Goal: Answer question/provide support: Answer question/provide support

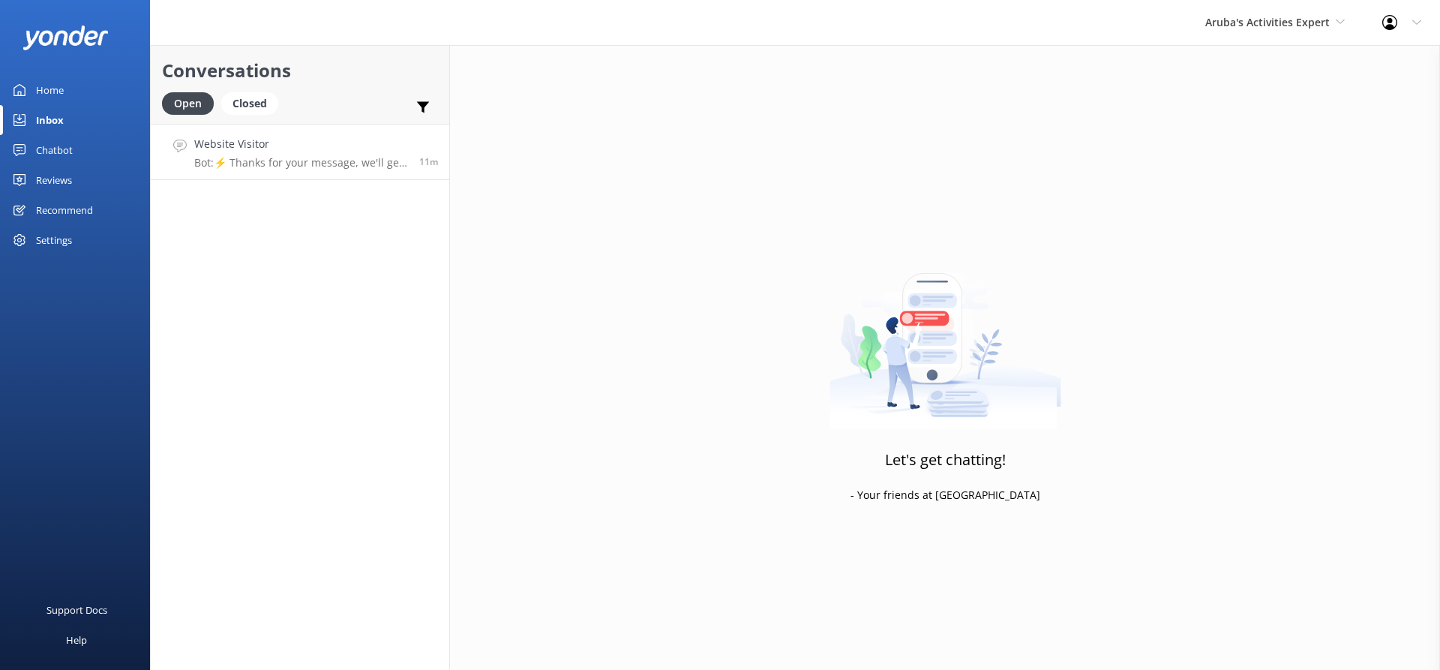
click at [307, 145] on h4 "Website Visitor" at bounding box center [301, 144] width 214 height 17
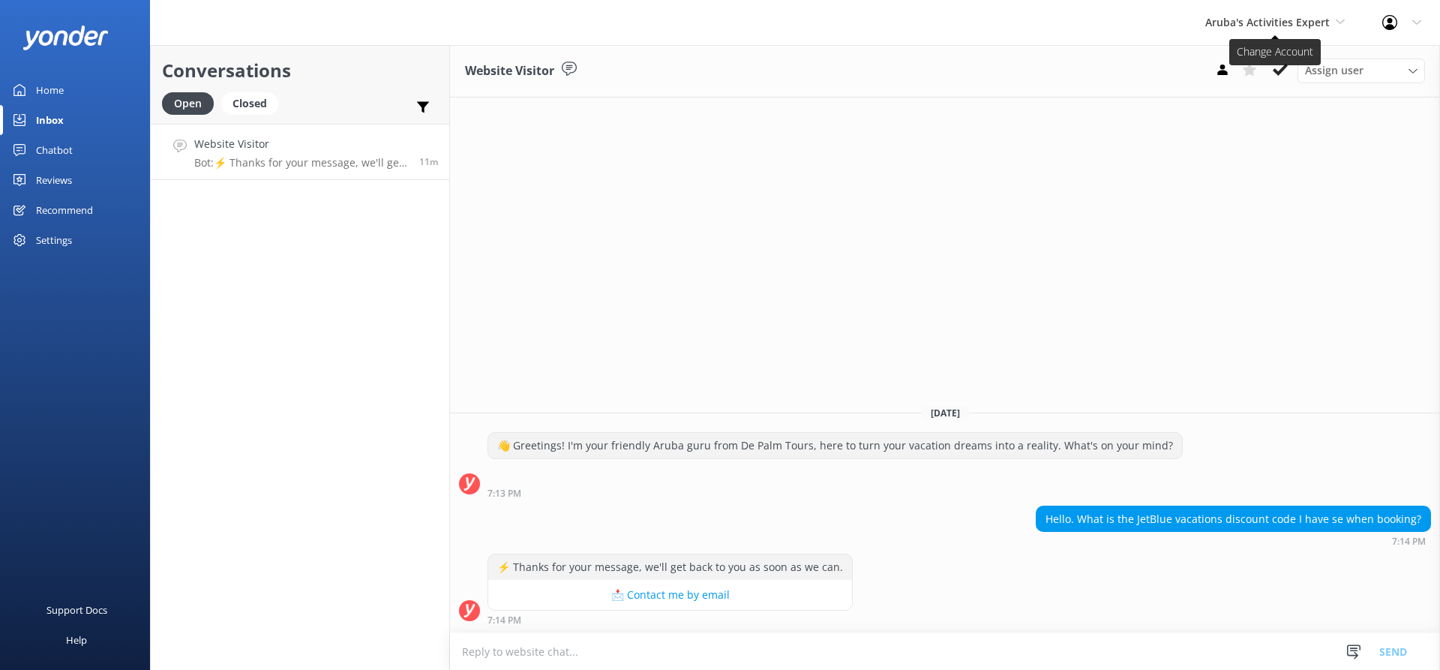
click at [1274, 18] on span "Aruba's Activities Expert" at bounding box center [1268, 22] width 125 height 14
click at [1251, 52] on link "De [GEOGRAPHIC_DATA]" at bounding box center [1262, 63] width 150 height 36
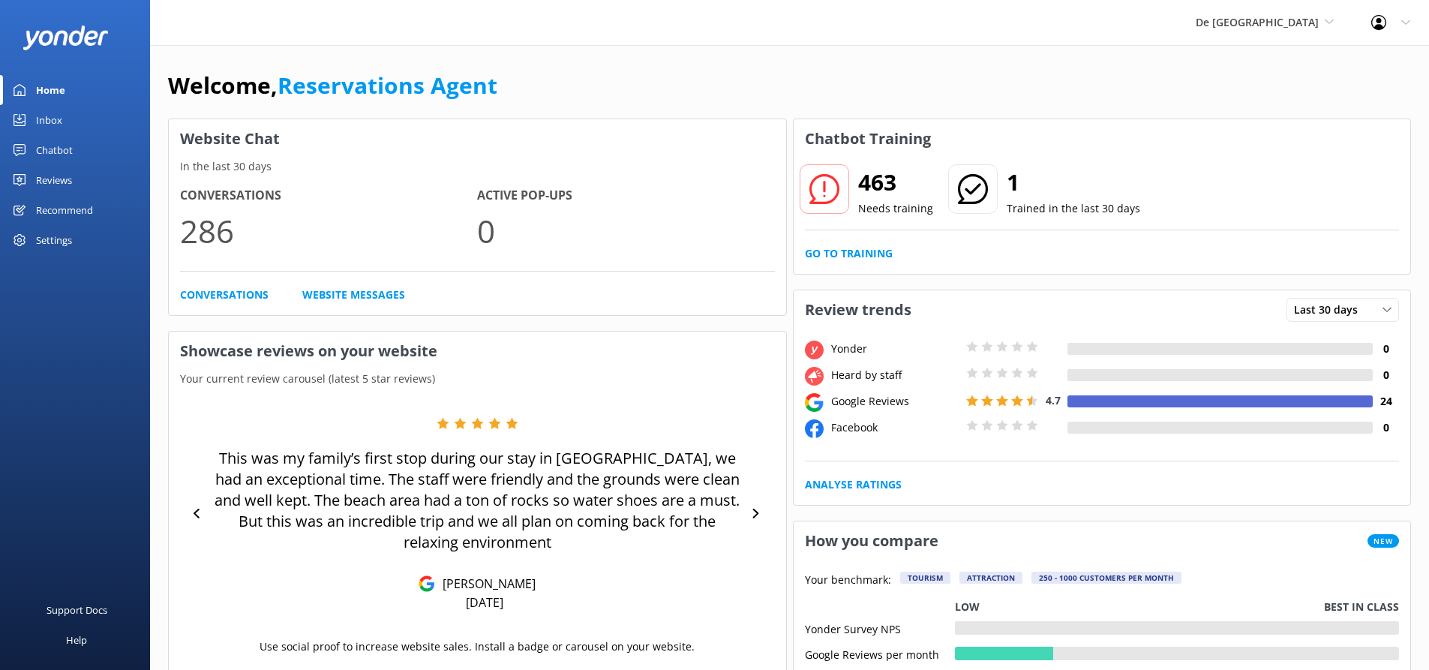
click at [69, 121] on link "Inbox" at bounding box center [75, 120] width 150 height 30
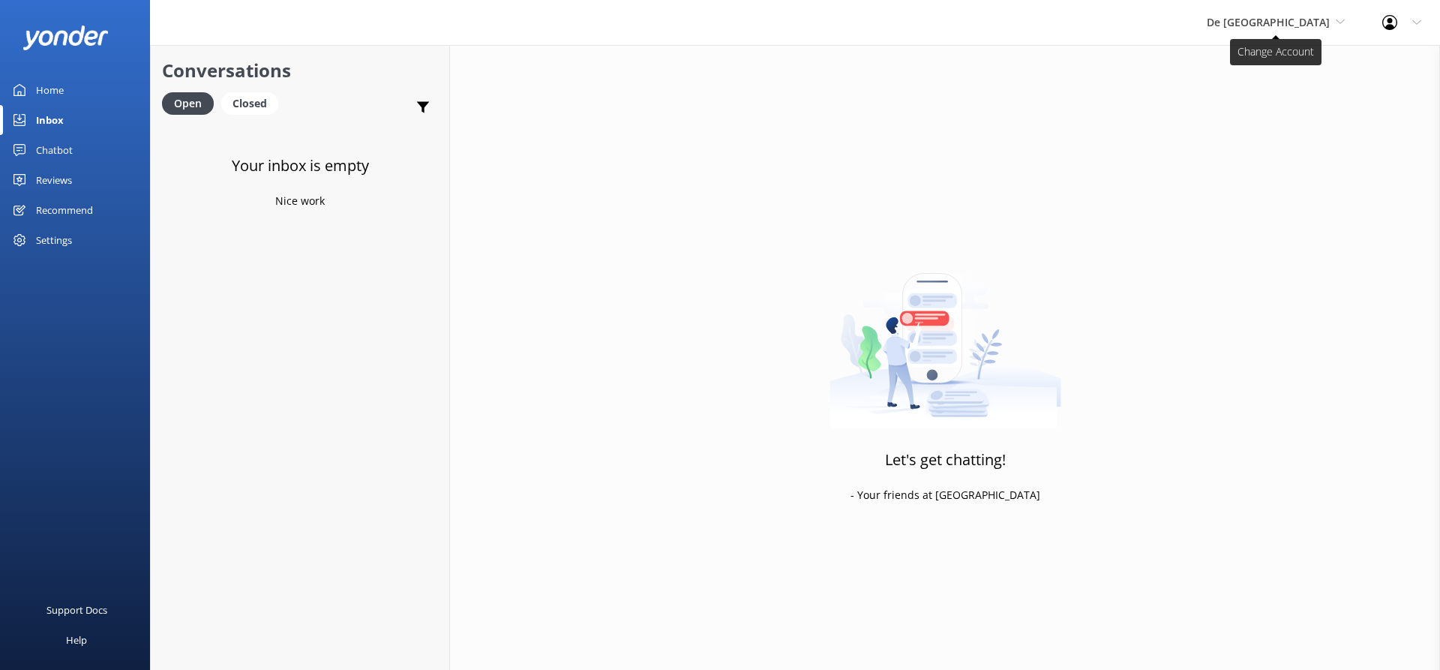
click at [1300, 17] on span "De [GEOGRAPHIC_DATA]" at bounding box center [1268, 22] width 123 height 14
click at [1287, 133] on link "The Captain" at bounding box center [1263, 135] width 150 height 36
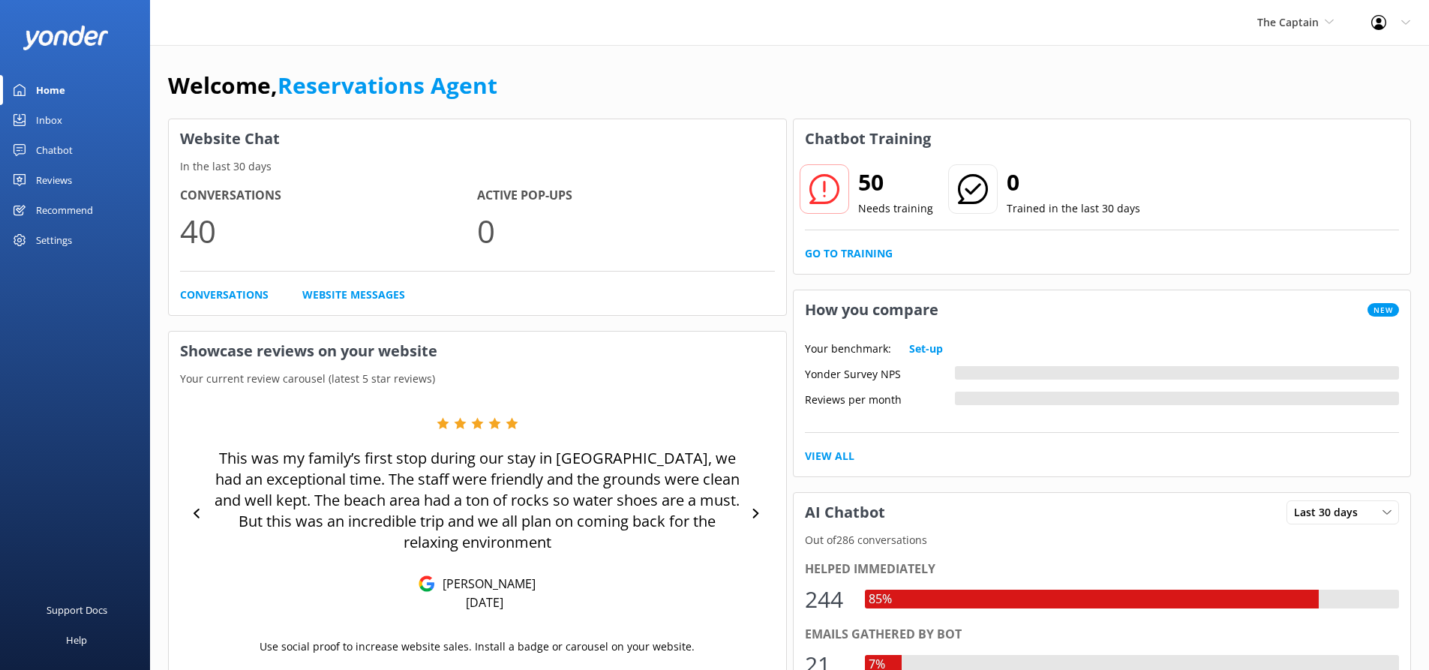
click at [61, 122] on div "Inbox" at bounding box center [49, 120] width 26 height 30
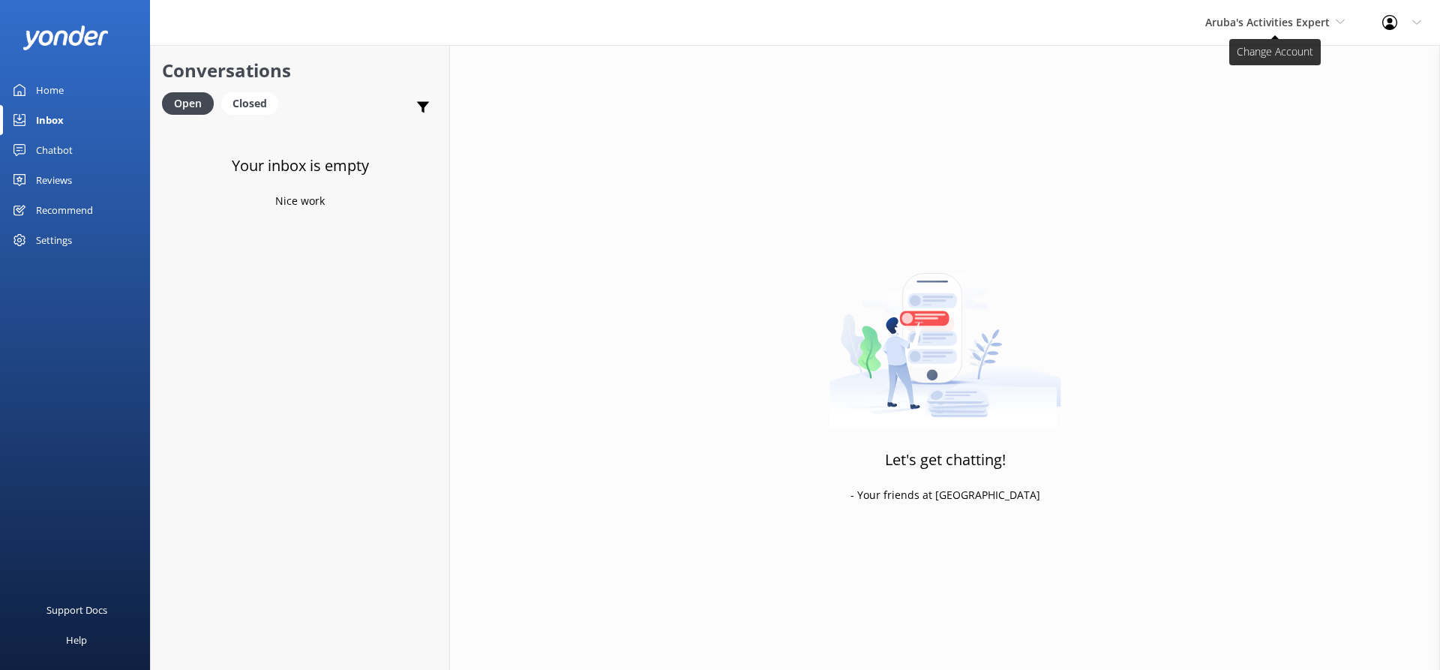
click at [1303, 15] on span "Aruba's Activities Expert" at bounding box center [1268, 22] width 125 height 14
click at [1253, 91] on link "Aruba's Activities Expert" at bounding box center [1262, 99] width 150 height 36
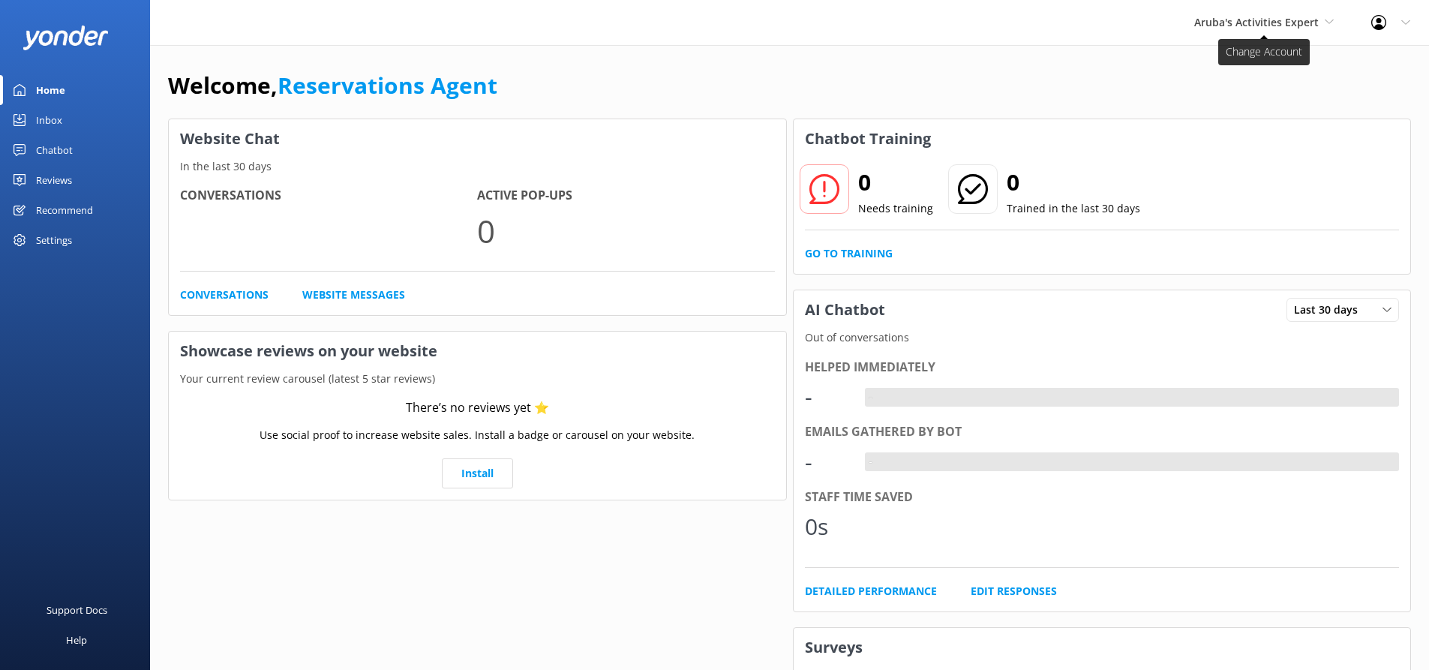
click at [1264, 17] on span "Aruba's Activities Expert" at bounding box center [1256, 22] width 125 height 14
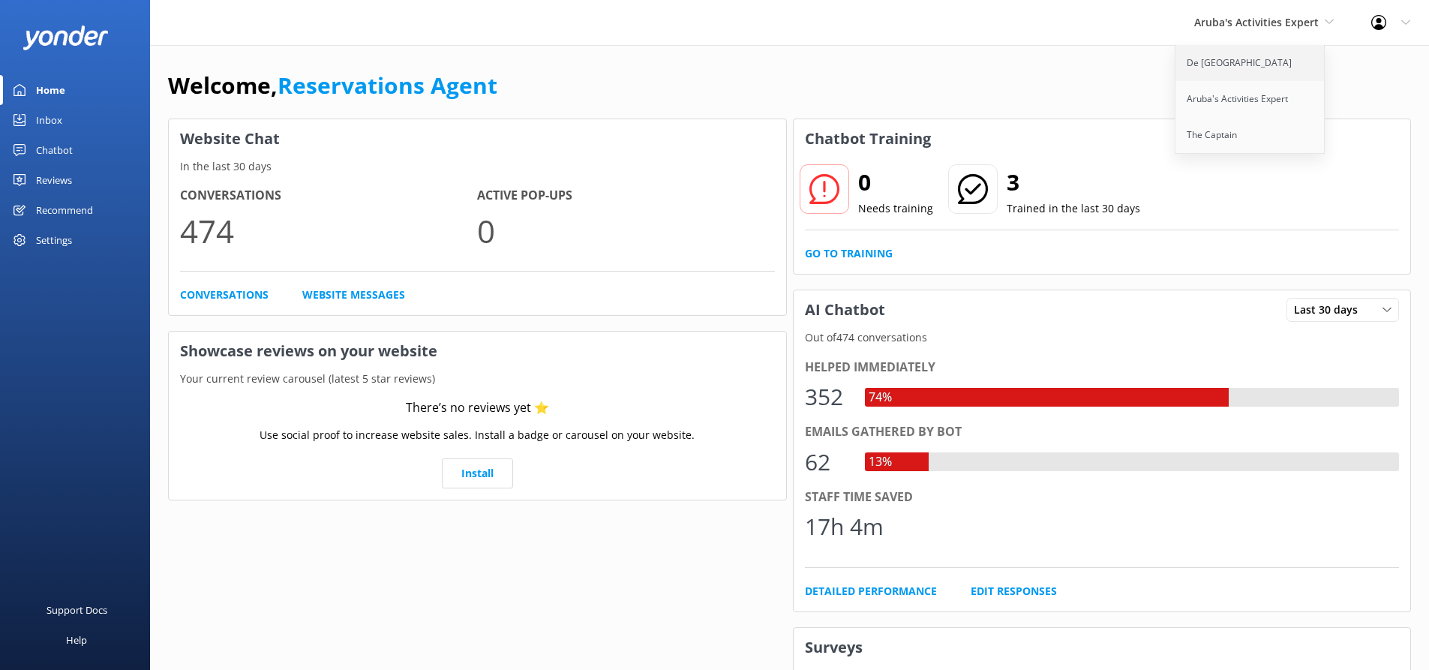
click at [1234, 59] on link "De [GEOGRAPHIC_DATA]" at bounding box center [1251, 63] width 150 height 36
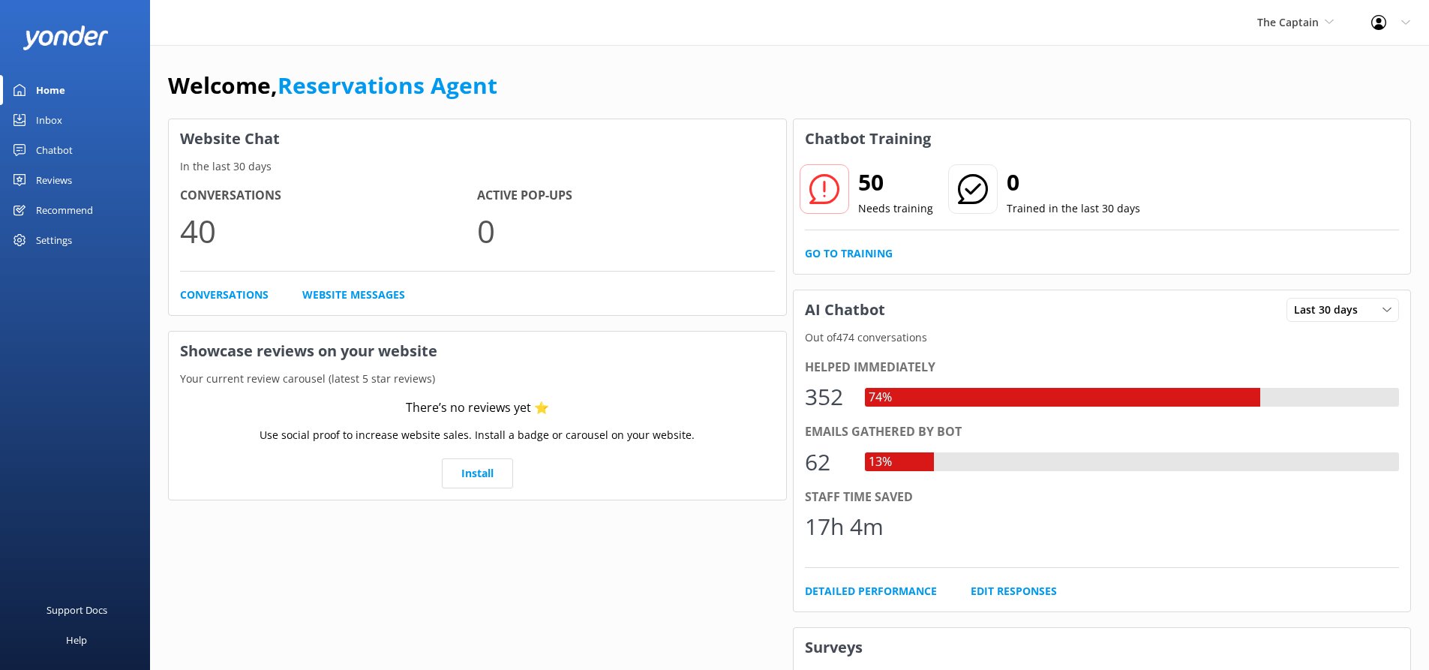
click at [37, 114] on div "Inbox" at bounding box center [49, 120] width 26 height 30
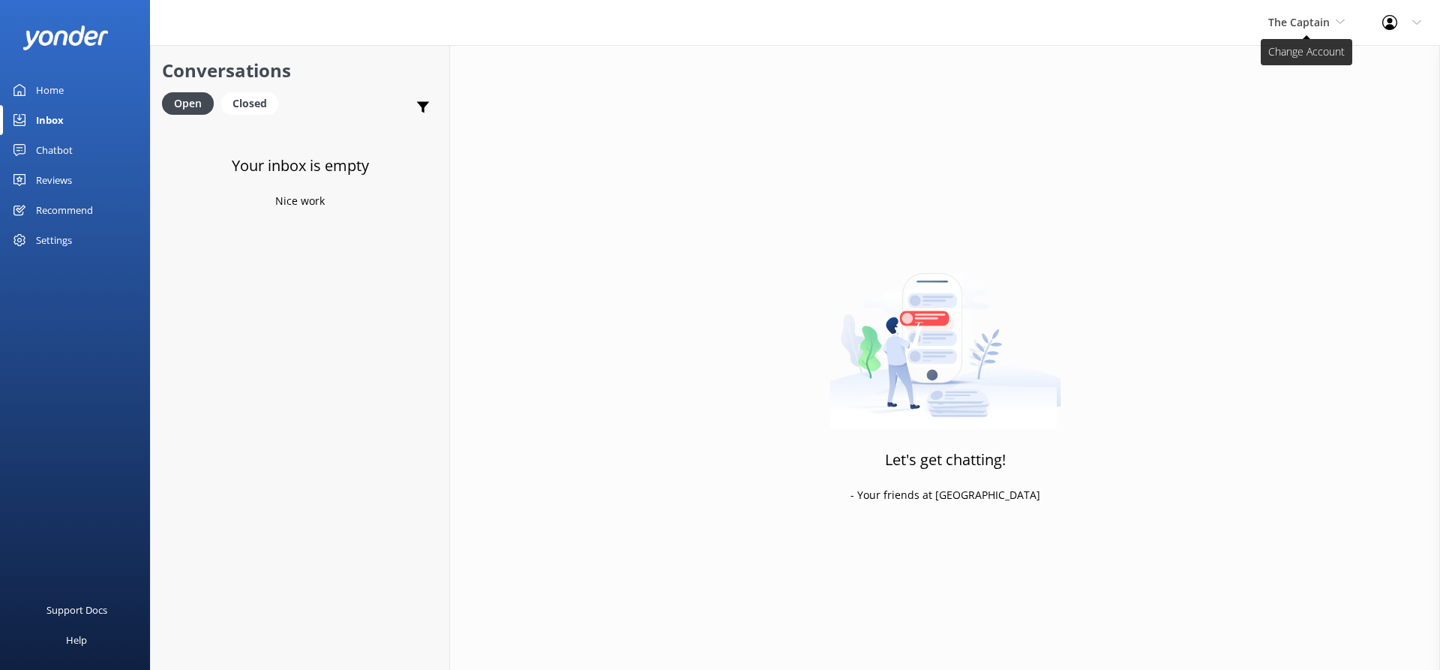
click at [1323, 20] on span "The Captain" at bounding box center [1300, 22] width 62 height 14
click at [1294, 57] on link "De [GEOGRAPHIC_DATA]" at bounding box center [1325, 63] width 150 height 36
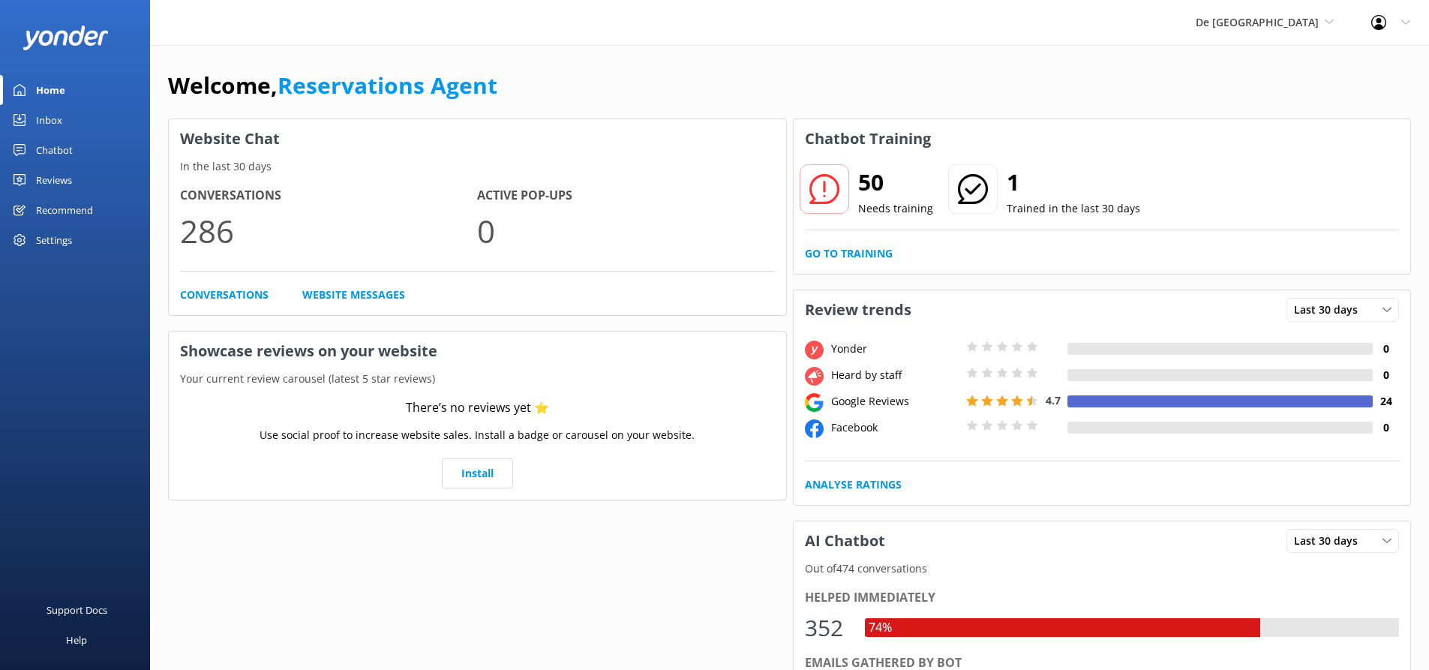
click at [86, 116] on link "Inbox" at bounding box center [75, 120] width 150 height 30
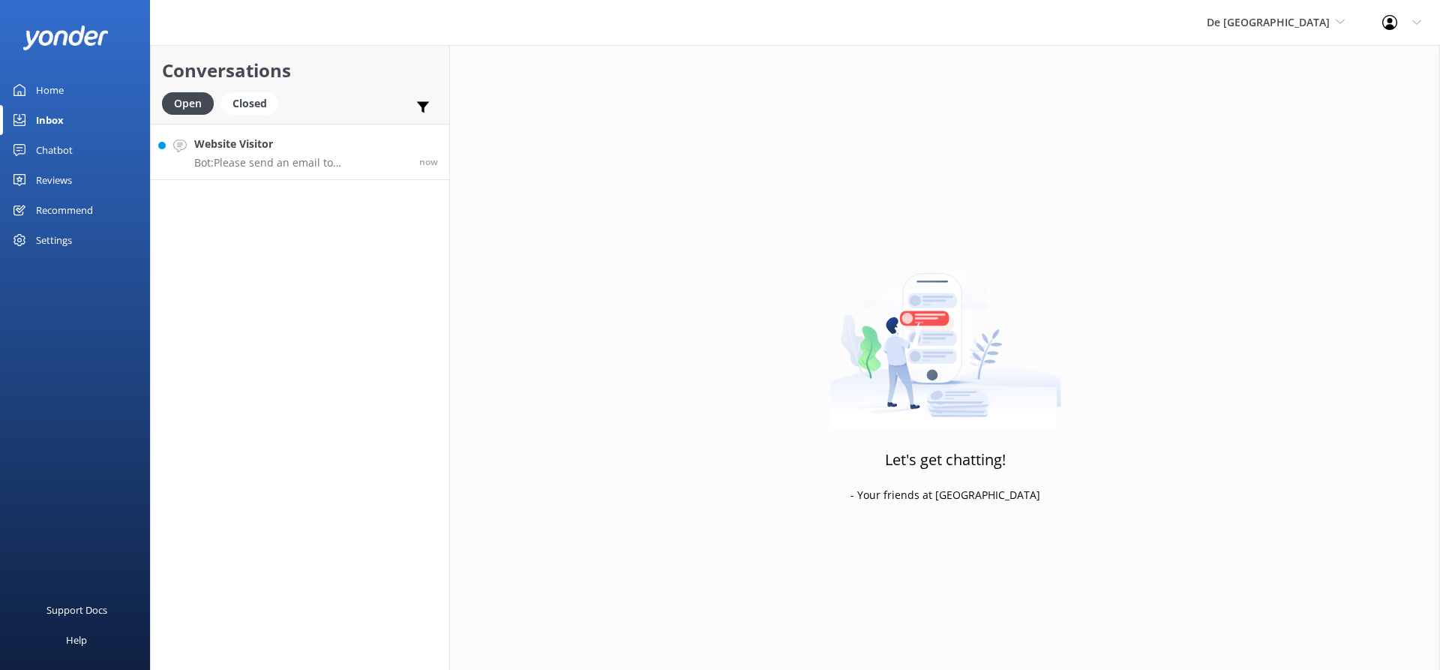
click at [304, 141] on h4 "Website Visitor" at bounding box center [301, 144] width 214 height 17
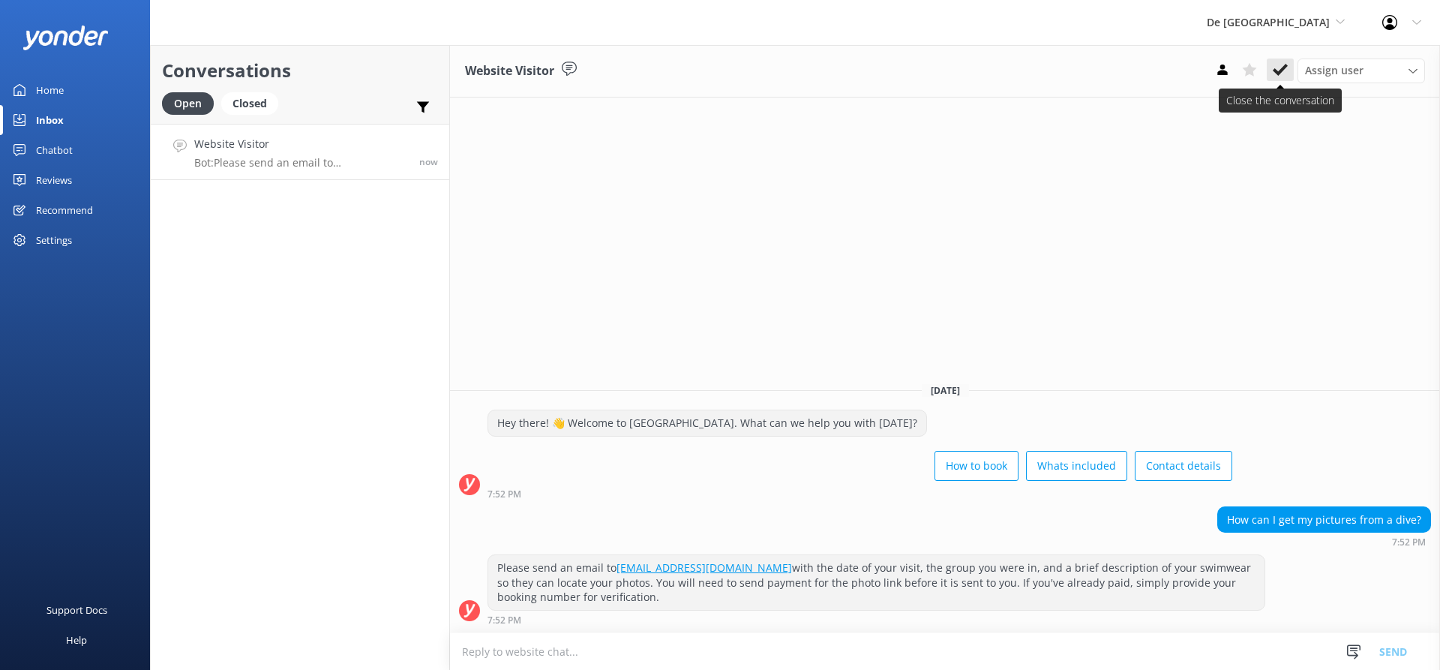
click at [1286, 66] on use at bounding box center [1280, 70] width 15 height 12
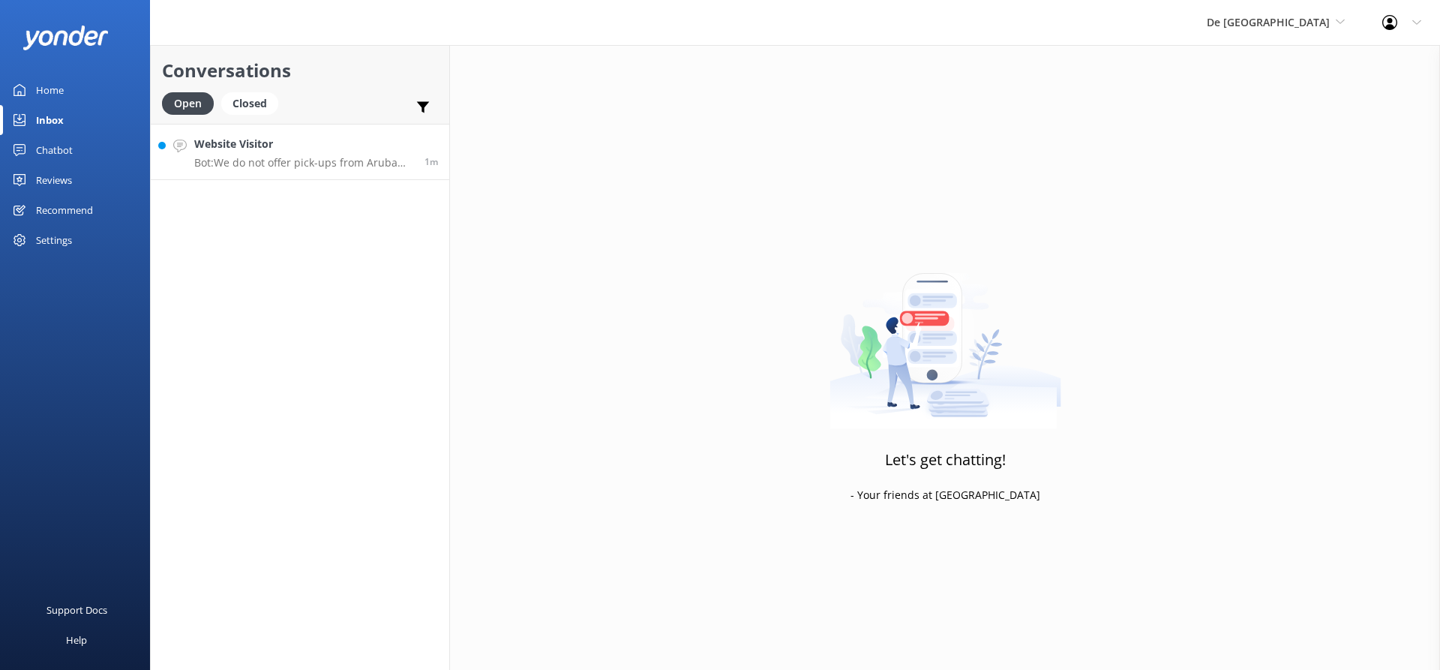
click at [260, 155] on div "Website Visitor Bot: We do not offer pick-ups from Aruba Ocean Villas or Airbnb…" at bounding box center [303, 152] width 219 height 32
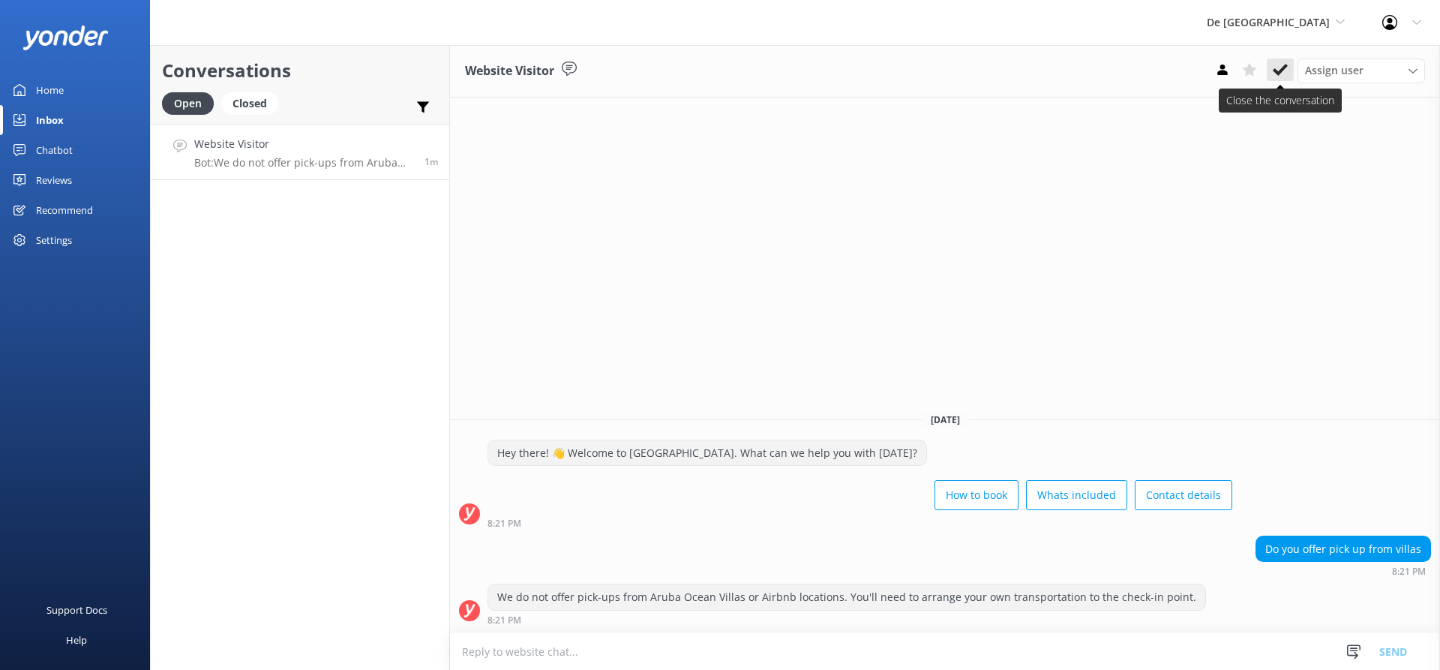
click at [1281, 67] on icon at bounding box center [1280, 69] width 15 height 15
